Goal: Information Seeking & Learning: Learn about a topic

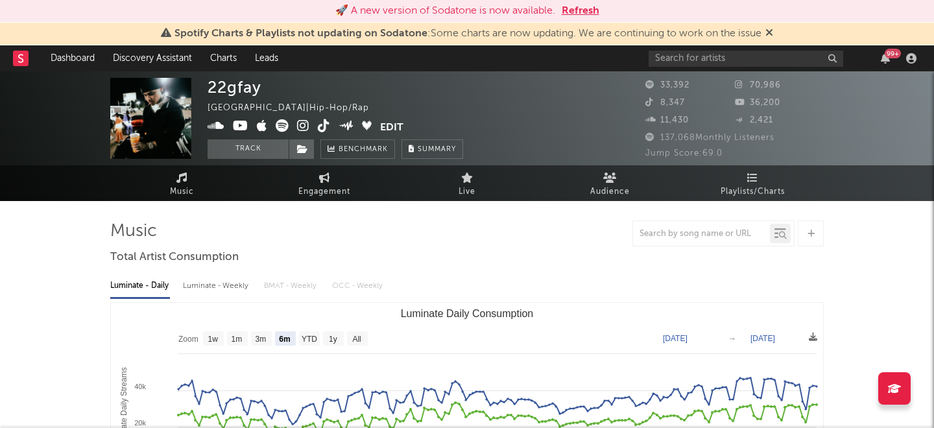
select select "6m"
click at [85, 53] on link "Dashboard" at bounding box center [73, 58] width 62 height 26
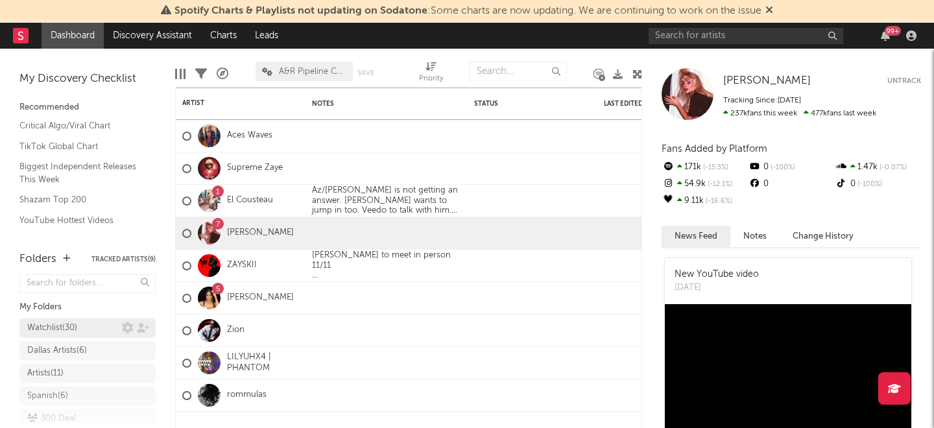
click at [97, 332] on div "Watchlist ( 30 )" at bounding box center [74, 329] width 95 height 16
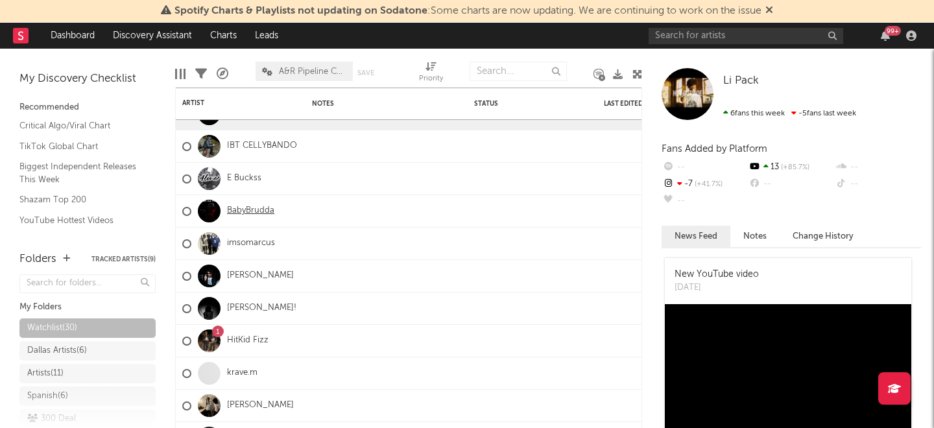
click at [252, 211] on link "BabyBrudda" at bounding box center [250, 211] width 47 height 11
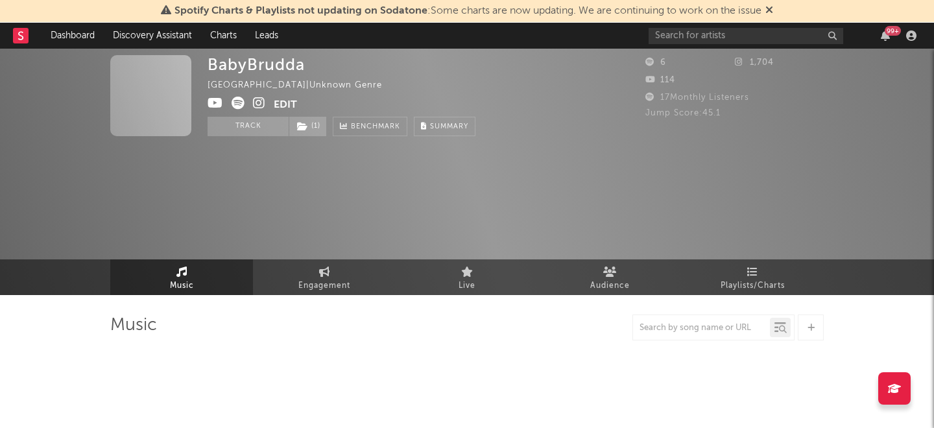
select select "1w"
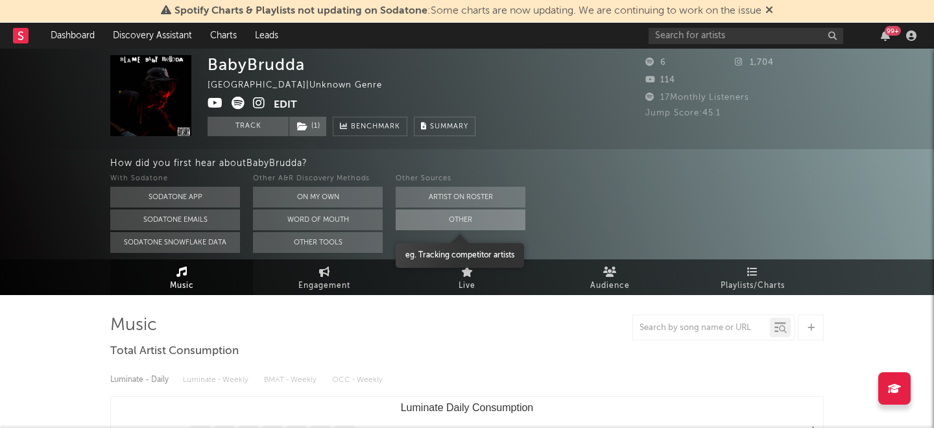
click at [430, 224] on button "Other" at bounding box center [461, 220] width 130 height 21
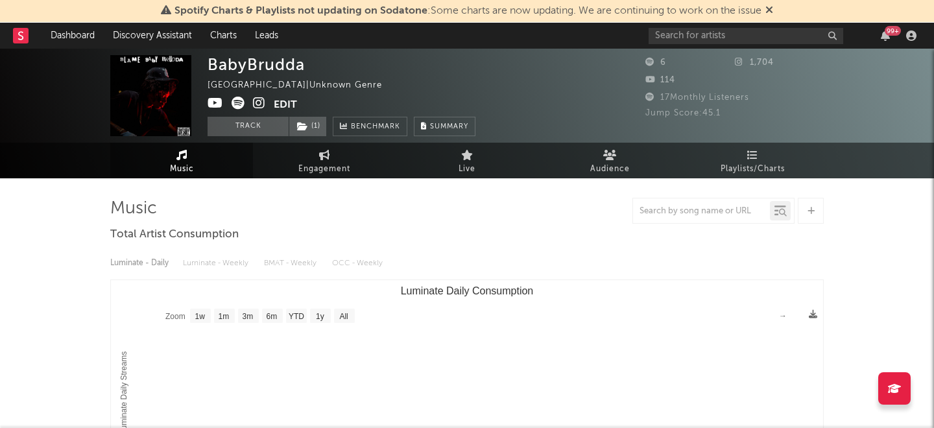
click at [262, 104] on icon at bounding box center [259, 103] width 12 height 13
click at [73, 39] on link "Dashboard" at bounding box center [73, 36] width 62 height 26
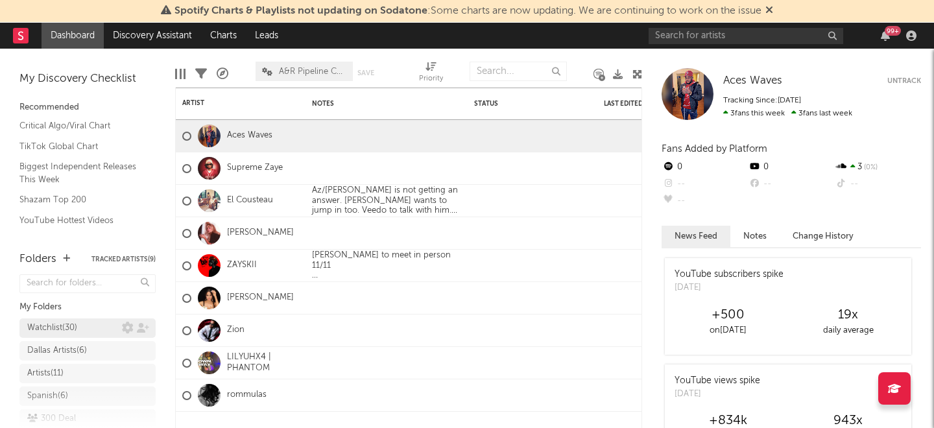
click at [91, 324] on div "Watchlist ( 30 )" at bounding box center [74, 329] width 95 height 16
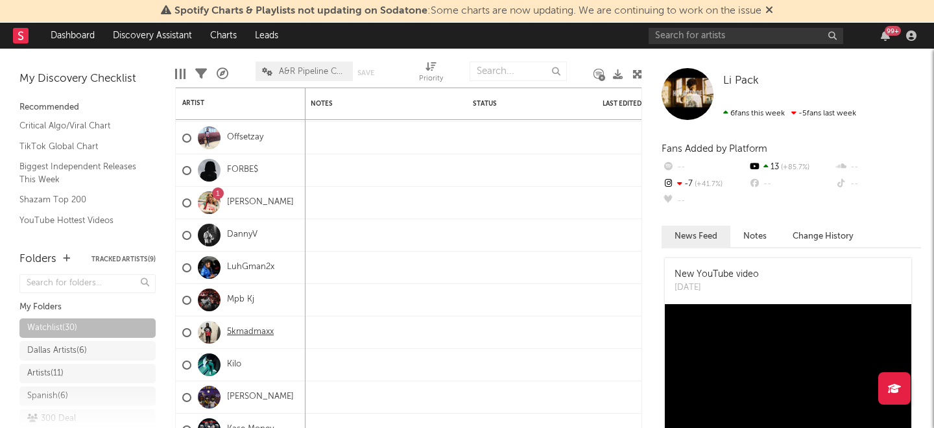
click at [252, 336] on link "5kmadmaxx" at bounding box center [250, 332] width 47 height 11
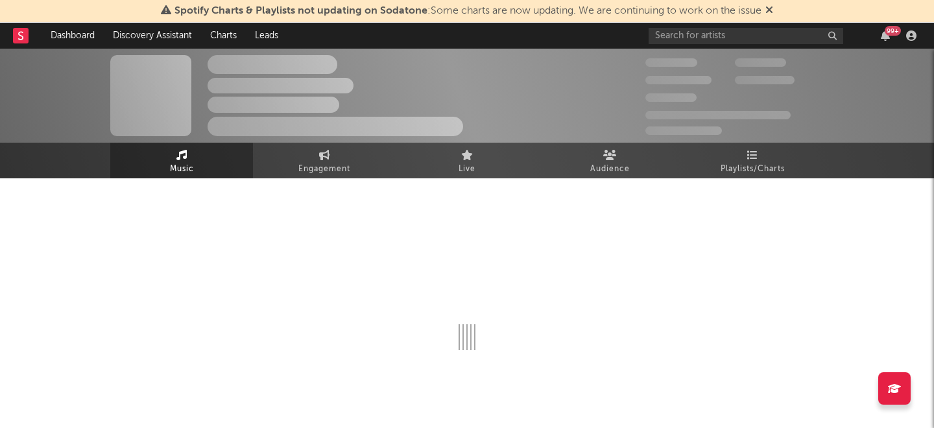
select select "1w"
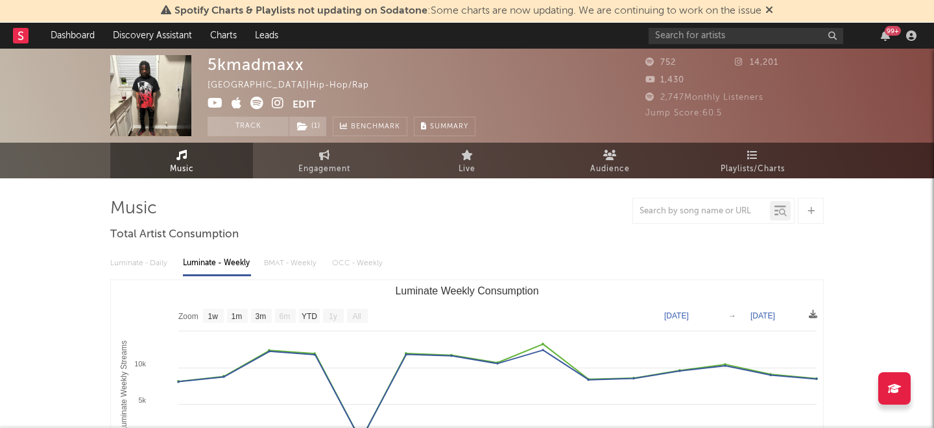
click at [259, 103] on icon at bounding box center [256, 103] width 13 height 13
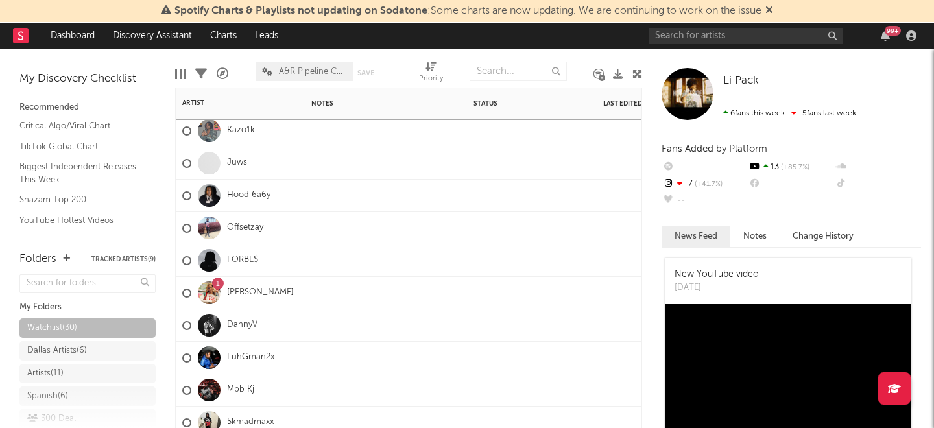
click at [236, 254] on div "FORBE$" at bounding box center [220, 261] width 76 height 38
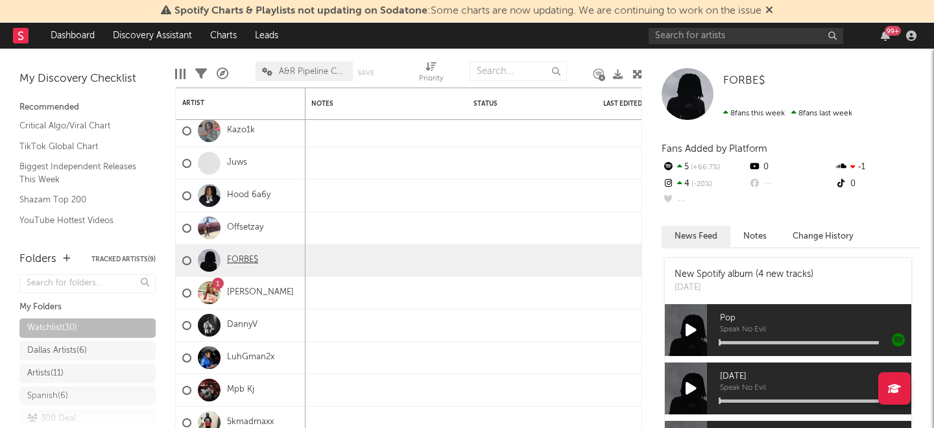
click at [235, 258] on link "FORBE$" at bounding box center [242, 260] width 31 height 11
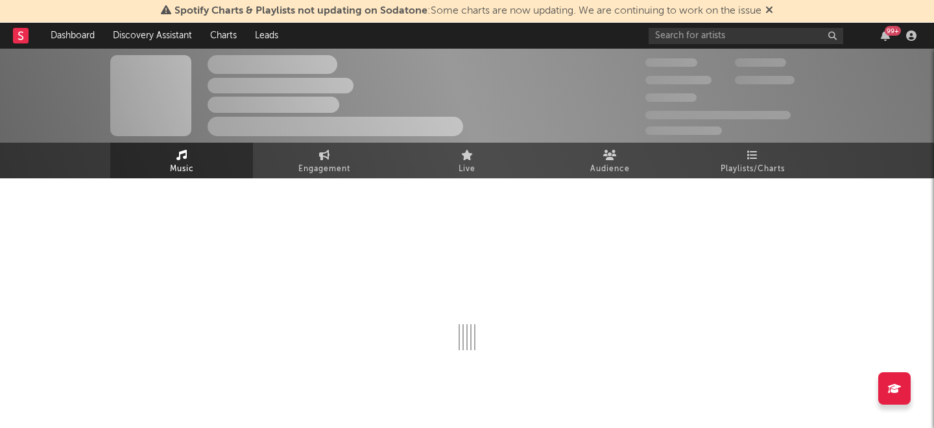
select select "1w"
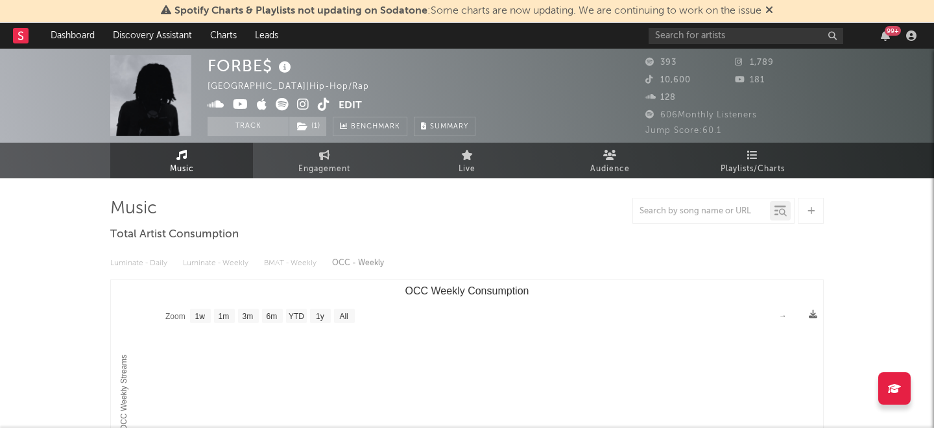
click at [245, 110] on icon at bounding box center [241, 104] width 16 height 13
